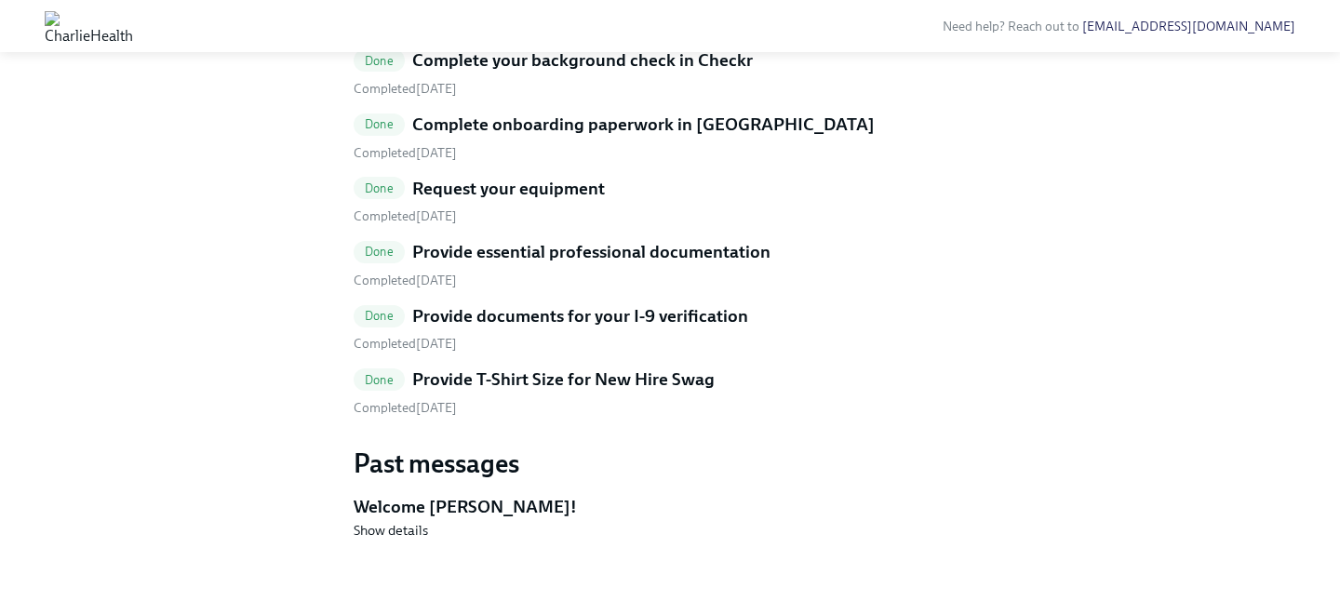
scroll to position [1062, 0]
click at [678, 392] on h5 "Provide T-Shirt Size for New Hire Swag" at bounding box center [563, 380] width 302 height 24
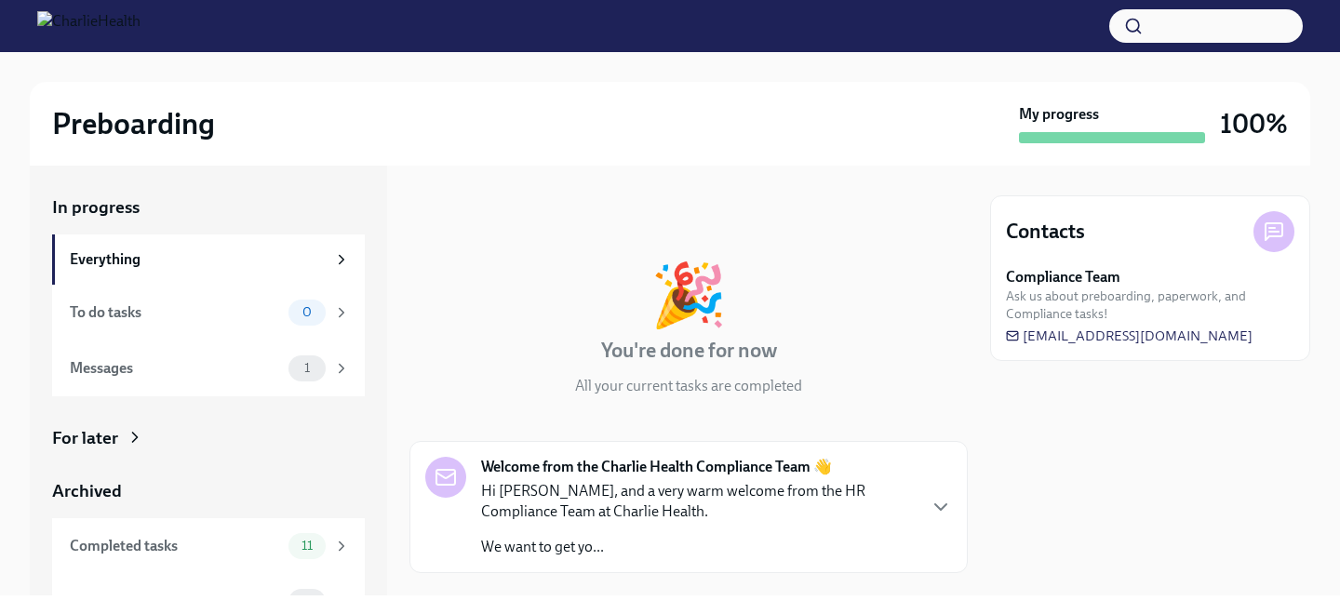
scroll to position [36, 0]
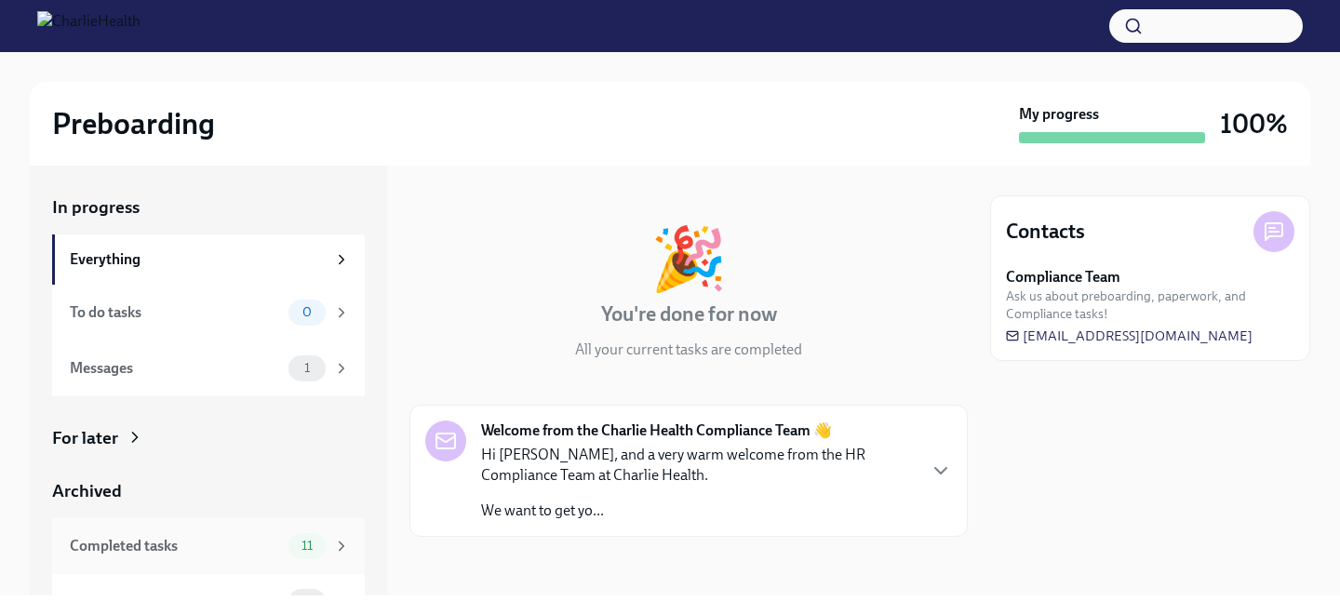
click at [311, 544] on span "11" at bounding box center [306, 546] width 33 height 14
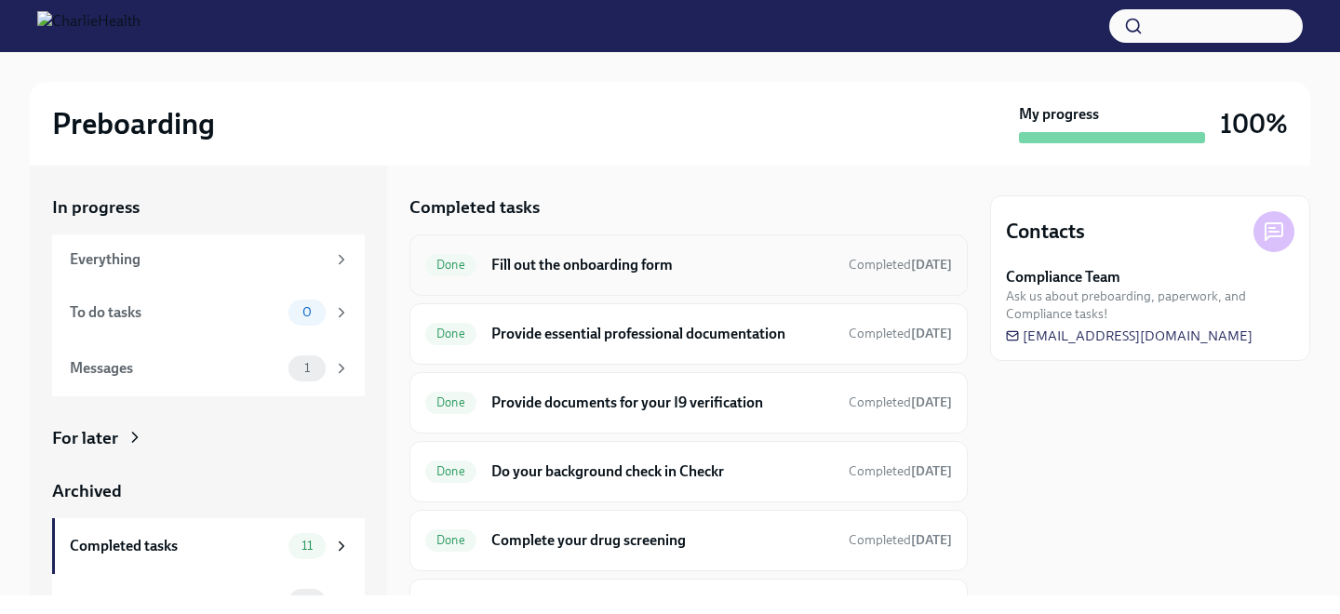
click at [552, 270] on h6 "Fill out the onboarding form" at bounding box center [662, 265] width 342 height 20
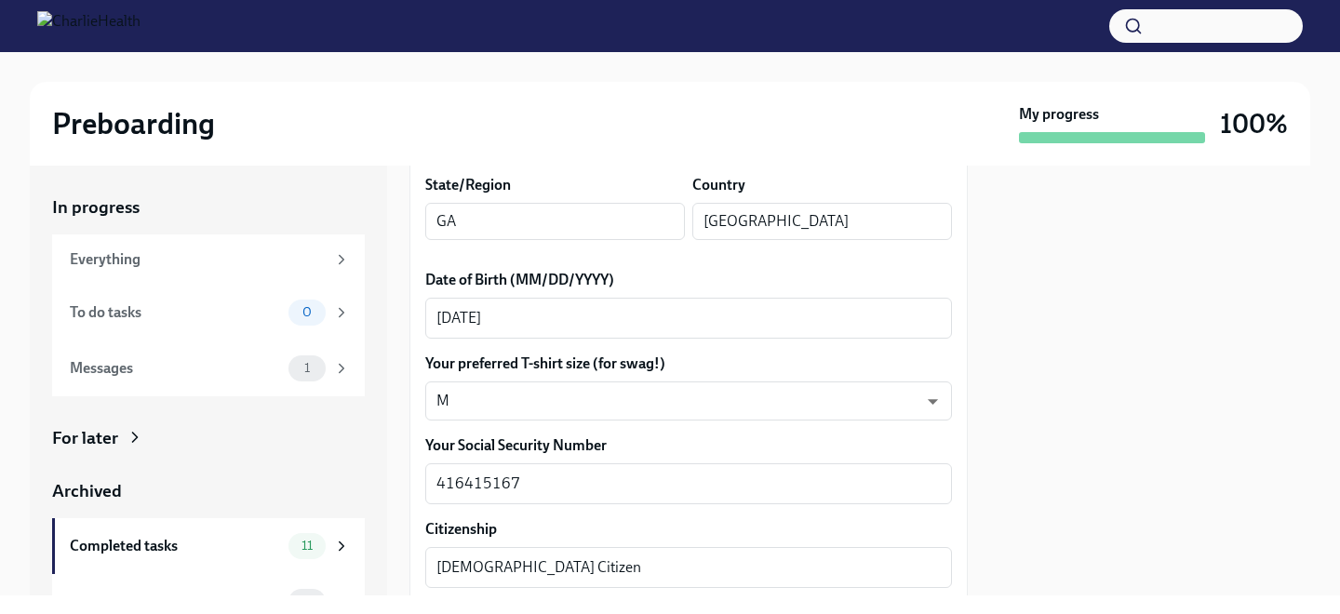
scroll to position [853, 0]
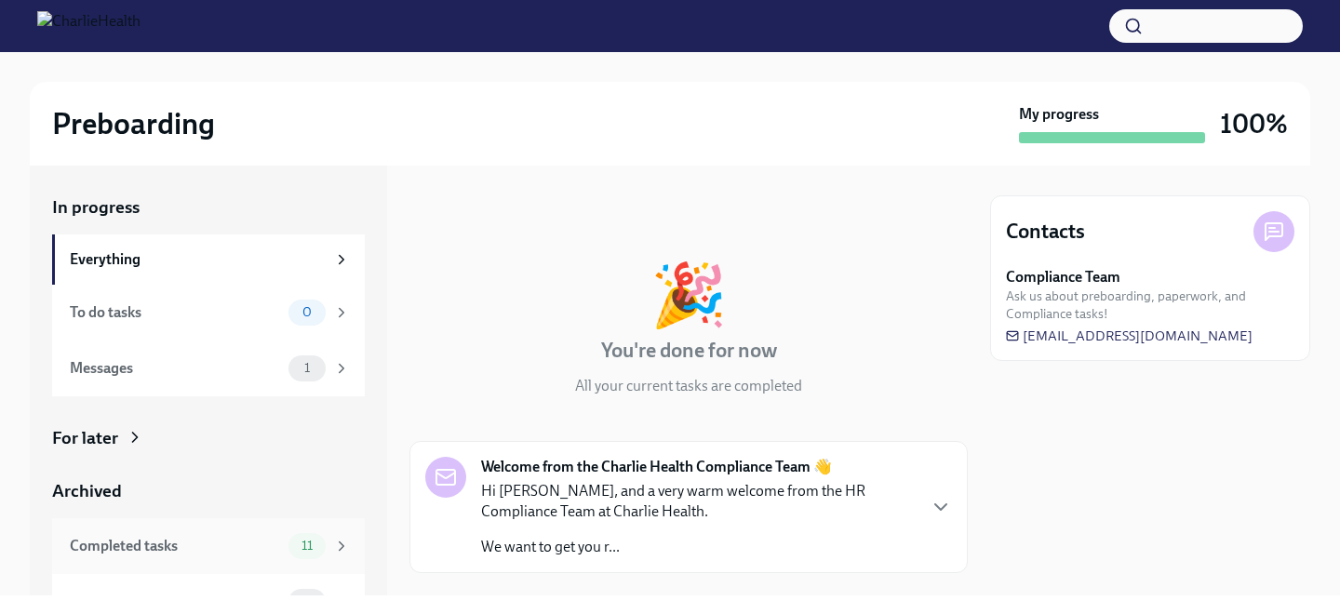
click at [307, 549] on span "11" at bounding box center [306, 546] width 33 height 14
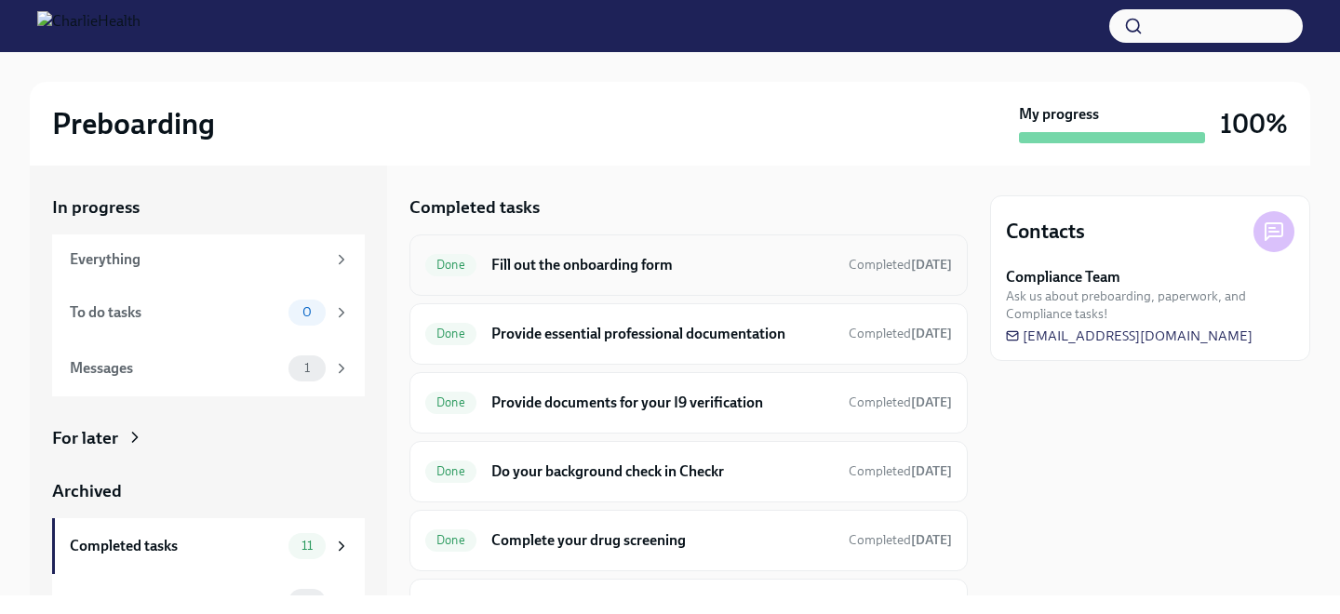
click at [587, 268] on h6 "Fill out the onboarding form" at bounding box center [662, 265] width 342 height 20
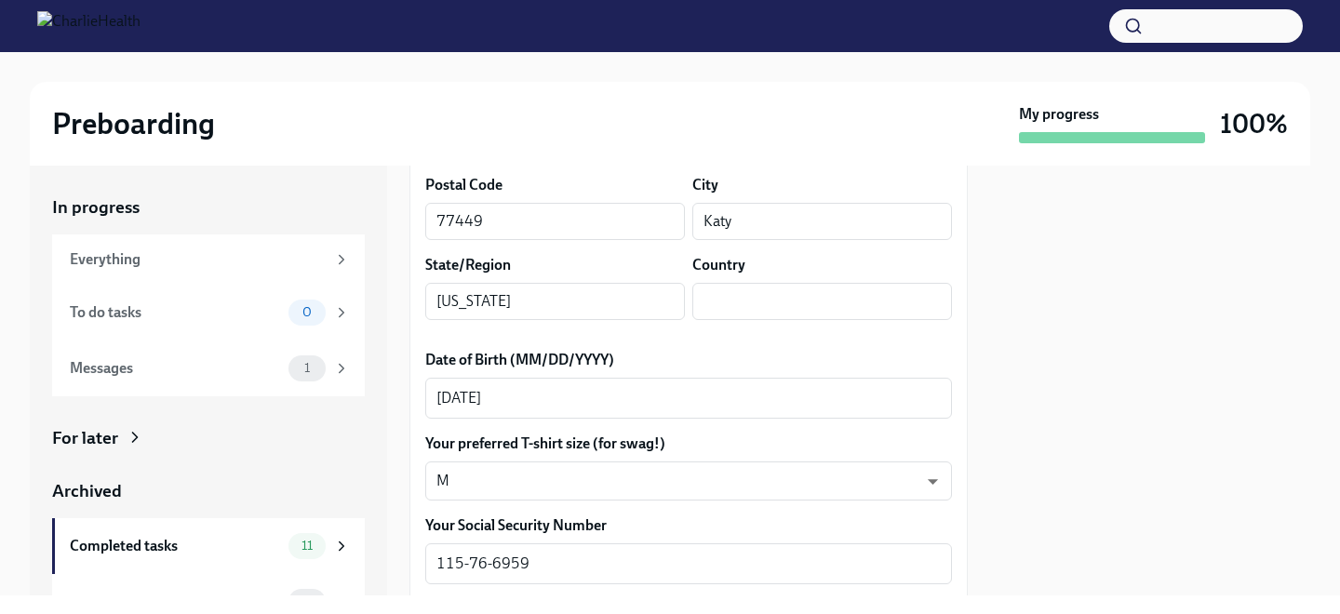
scroll to position [743, 0]
